Goal: Transaction & Acquisition: Purchase product/service

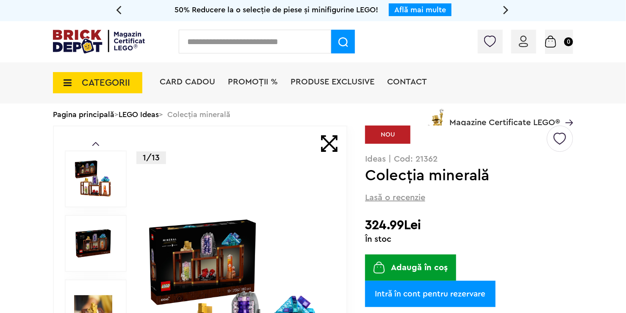
click at [430, 161] on p "Ideas | Cod: 21362" at bounding box center [469, 159] width 208 height 8
copy p "21362"
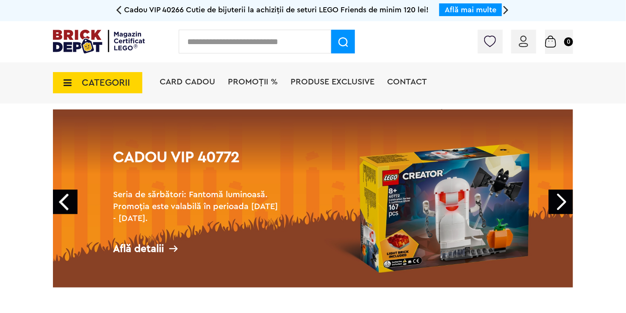
click at [254, 36] on input "text" at bounding box center [255, 42] width 153 height 24
type input "*"
paste input "*****"
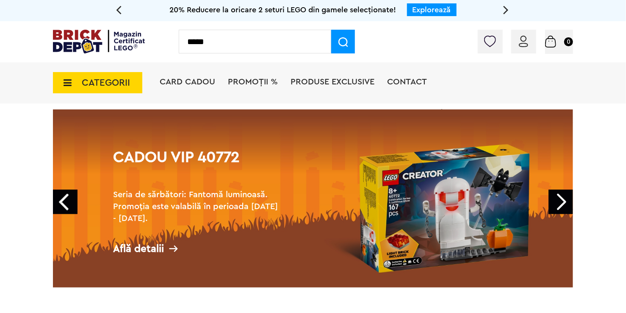
type input "*****"
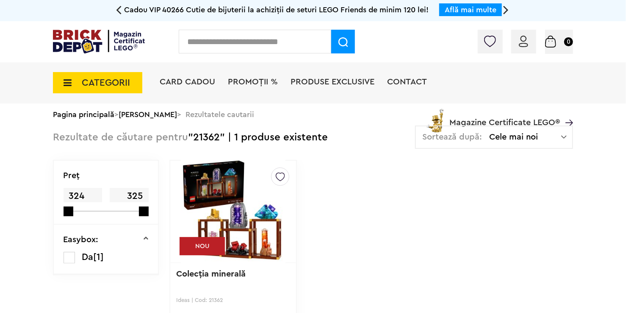
click at [254, 222] on img at bounding box center [233, 211] width 105 height 119
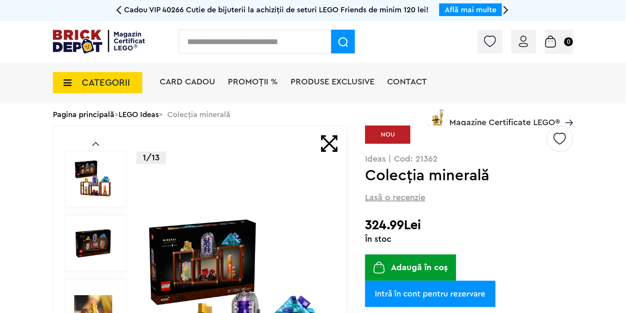
click at [526, 269] on div "Creează o listă nouă NOU Ideas | Cod: 21362 Colecţia minerală Lasă o recenzie 3…" at bounding box center [469, 297] width 208 height 344
click at [557, 144] on img at bounding box center [560, 135] width 13 height 19
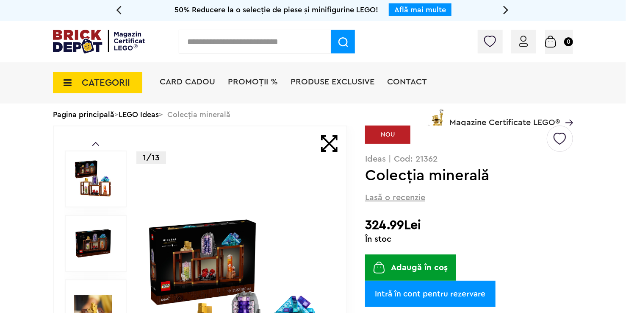
drag, startPoint x: 612, startPoint y: 142, endPoint x: 629, endPoint y: 103, distance: 43.3
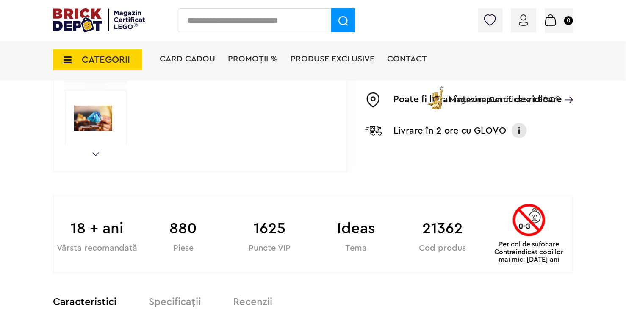
scroll to position [339, 0]
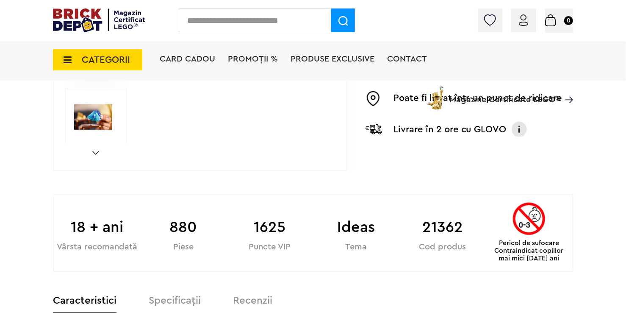
click at [567, 227] on div "Pericol de sufocare Contraindicat copiilor mai mici de 3 ani" at bounding box center [530, 232] width 80 height 59
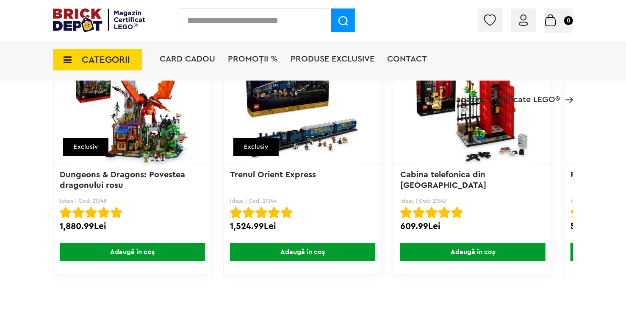
scroll to position [1695, 0]
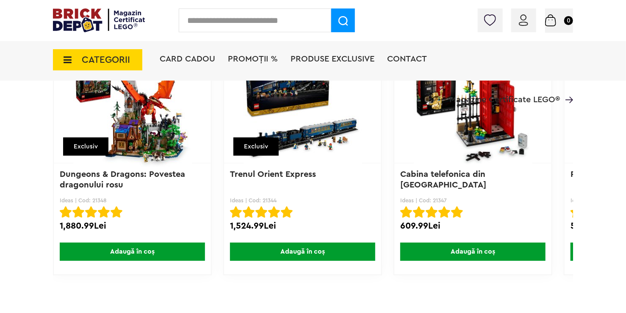
click at [147, 251] on span "Adaugă în coș" at bounding box center [132, 251] width 145 height 18
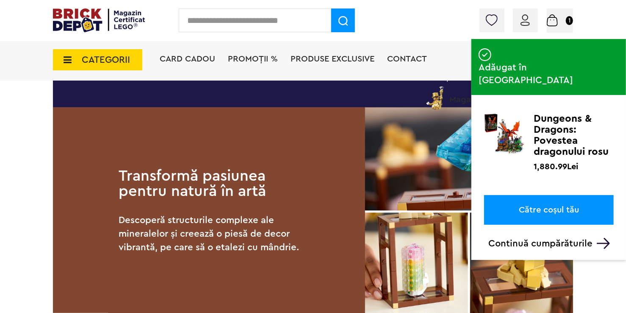
scroll to position [805, 0]
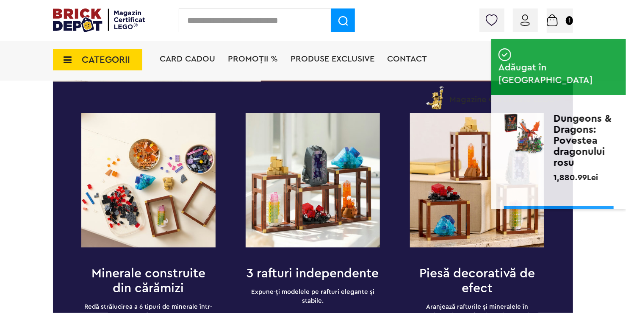
click at [104, 60] on span "CATEGORII" at bounding box center [106, 59] width 48 height 9
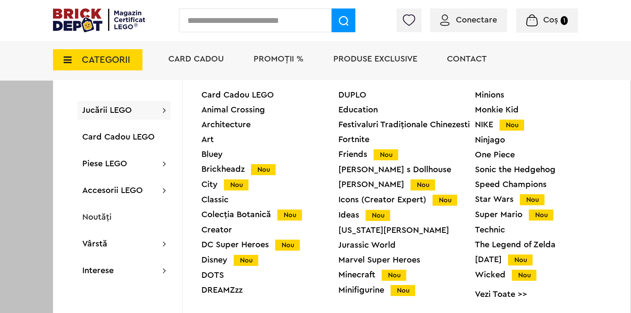
click at [98, 55] on span "CATEGORII" at bounding box center [106, 59] width 48 height 9
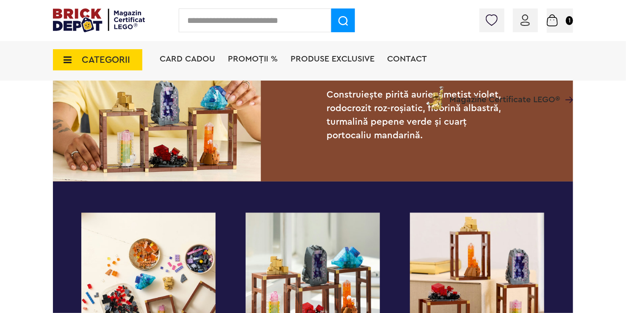
scroll to position [593, 0]
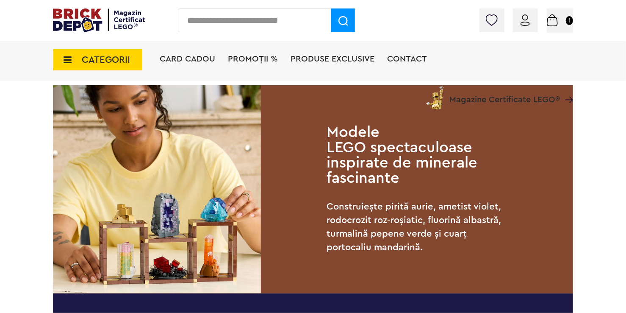
click at [278, 57] on span "PROMOȚII %" at bounding box center [253, 59] width 50 height 8
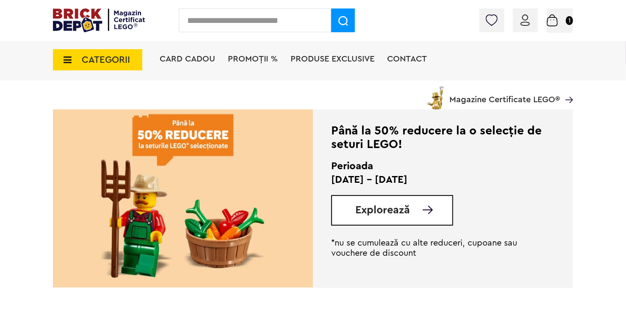
scroll to position [170, 0]
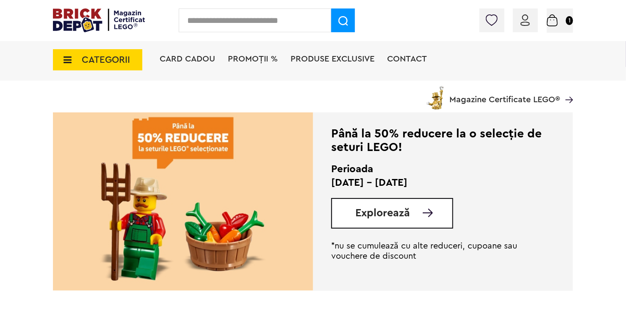
click at [222, 150] on img at bounding box center [183, 201] width 260 height 178
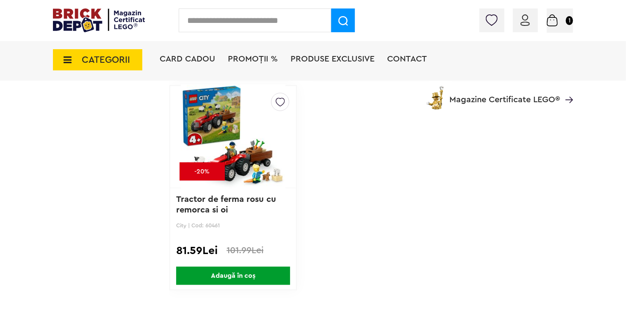
scroll to position [3497, 0]
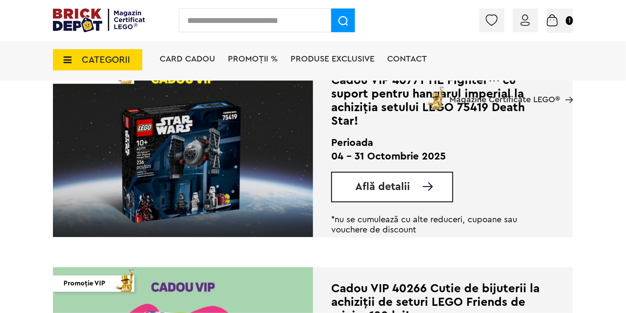
scroll to position [427, 0]
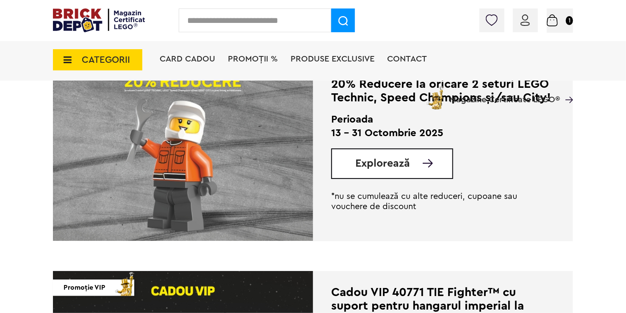
drag, startPoint x: 229, startPoint y: 153, endPoint x: 244, endPoint y: 177, distance: 27.6
click at [229, 153] on img at bounding box center [183, 152] width 260 height 178
click at [382, 169] on span "Explorează" at bounding box center [383, 163] width 55 height 11
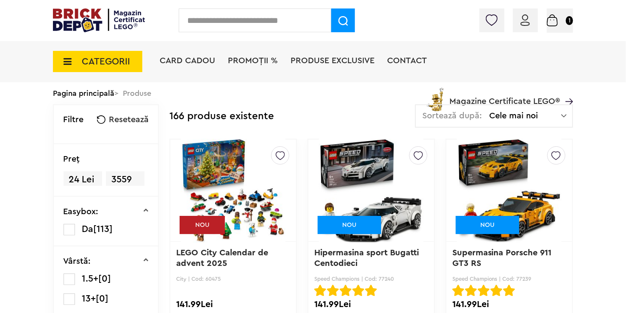
click at [76, 62] on span "CATEGORII" at bounding box center [97, 61] width 89 height 21
click at [68, 60] on icon at bounding box center [64, 61] width 13 height 9
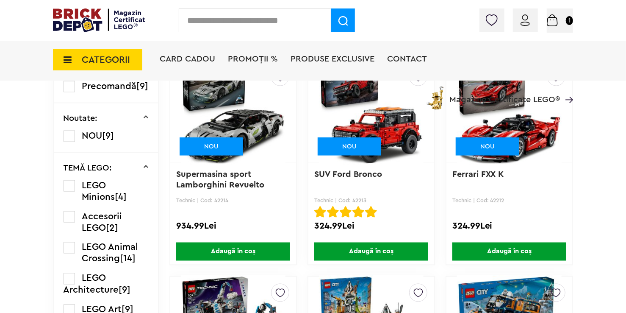
scroll to position [506, 0]
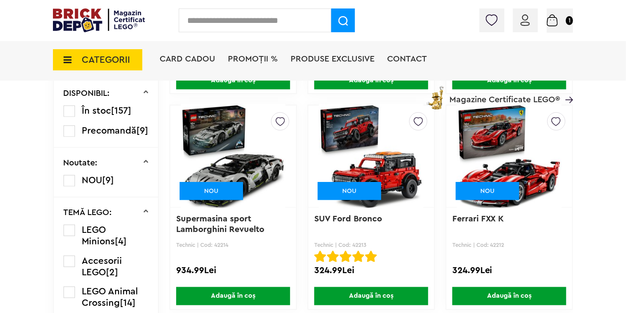
click at [366, 145] on img at bounding box center [371, 156] width 105 height 119
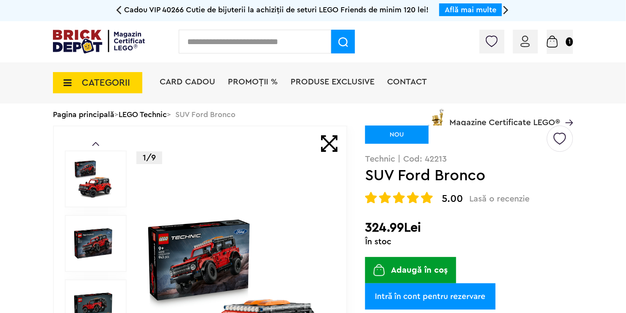
scroll to position [170, 0]
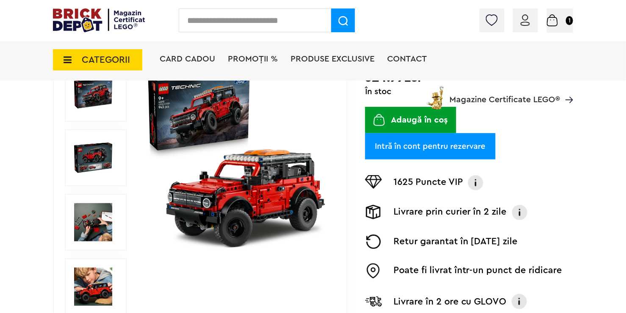
click at [97, 289] on img at bounding box center [93, 286] width 38 height 38
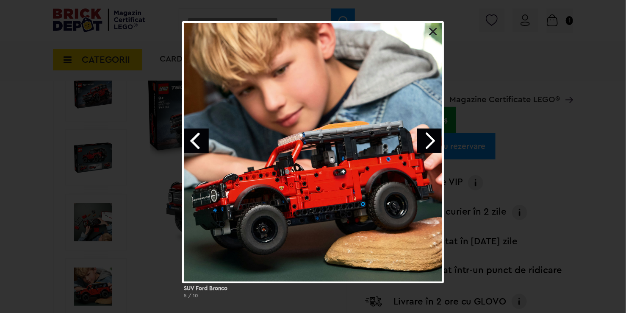
click at [432, 29] on link at bounding box center [433, 32] width 8 height 8
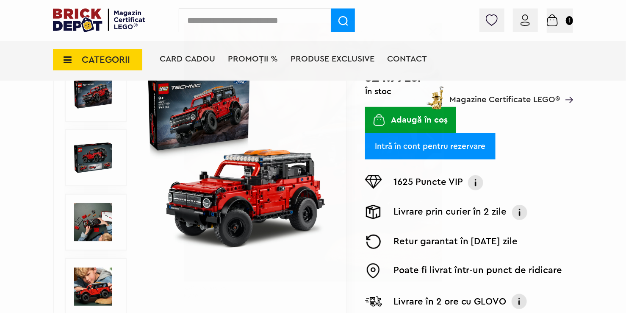
click at [117, 56] on span "CATEGORII" at bounding box center [106, 59] width 48 height 9
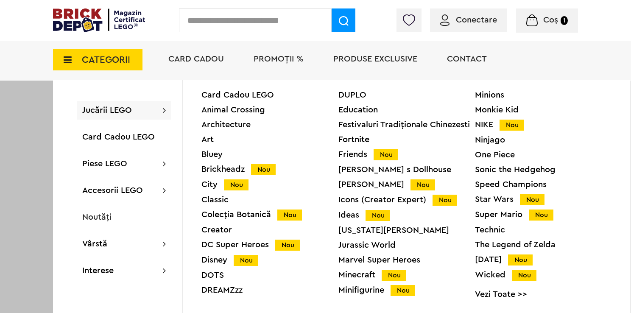
click at [515, 296] on link "Vezi Toate >>" at bounding box center [543, 294] width 137 height 8
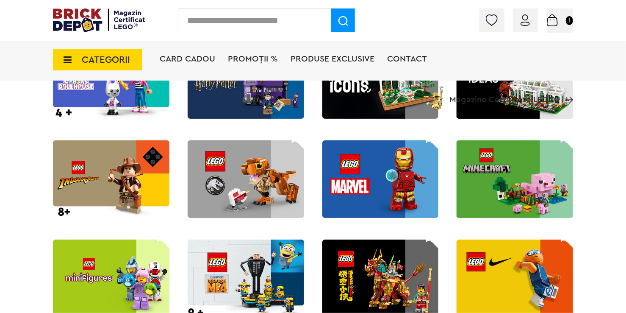
scroll to position [721, 0]
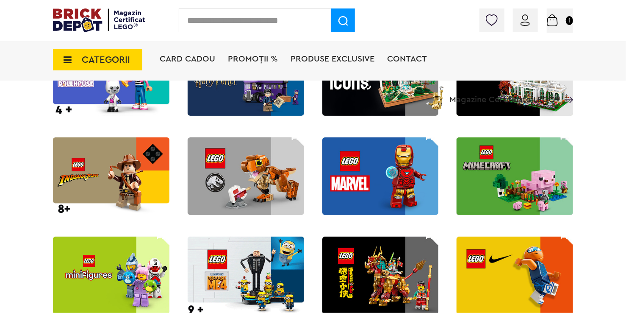
click at [383, 116] on img at bounding box center [381, 77] width 117 height 78
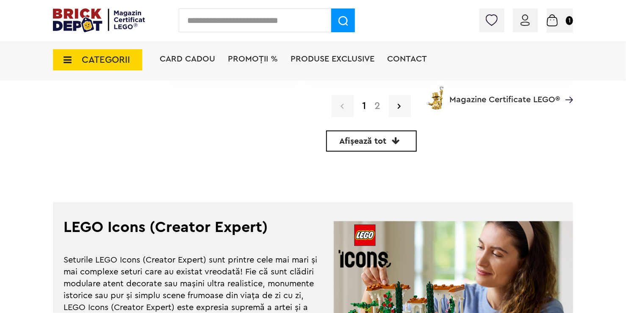
scroll to position [2185, 0]
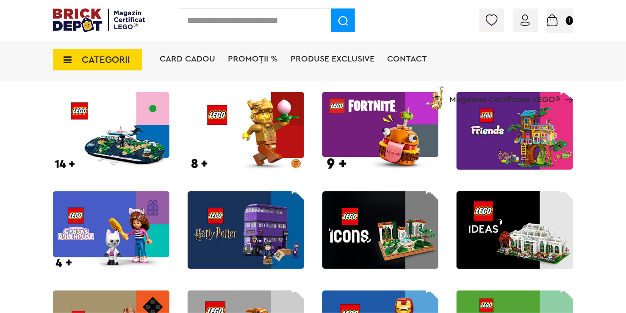
scroll to position [551, 0]
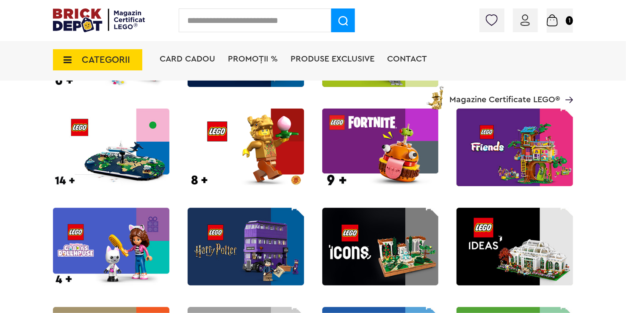
click at [512, 245] on img at bounding box center [515, 247] width 117 height 78
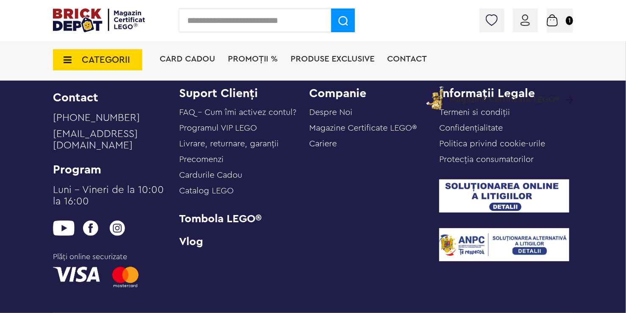
scroll to position [2820, 0]
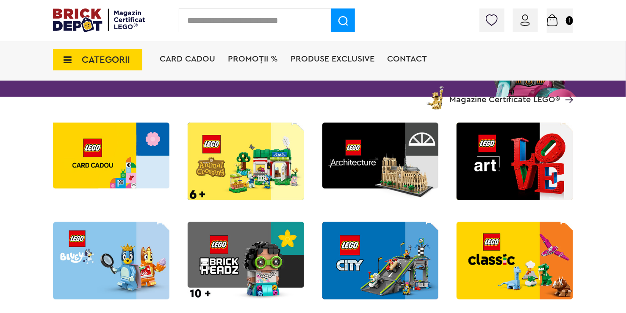
scroll to position [85, 0]
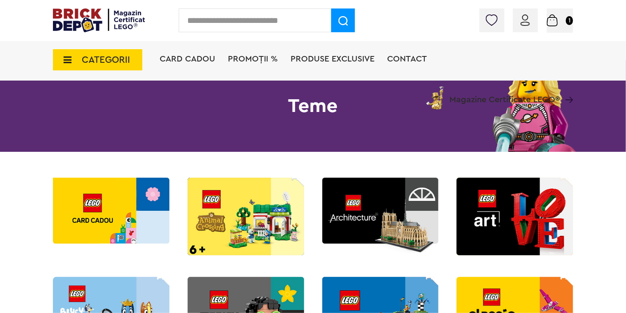
click at [383, 195] on img at bounding box center [381, 217] width 117 height 78
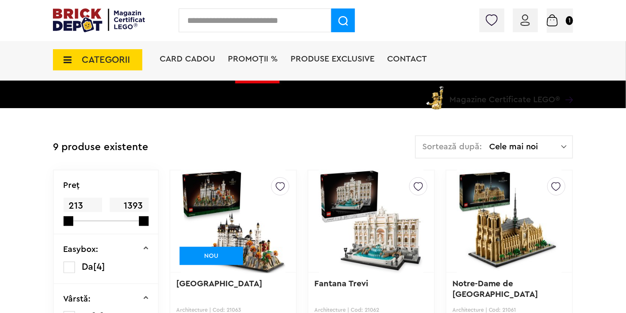
scroll to position [127, 0]
